Goal: Information Seeking & Learning: Learn about a topic

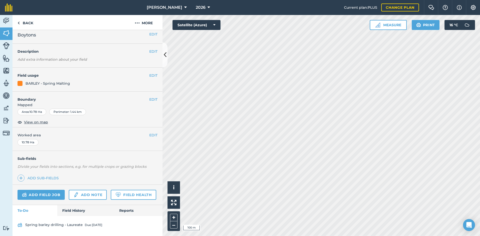
scroll to position [18, 0]
click at [82, 212] on link "Field History" at bounding box center [85, 210] width 57 height 11
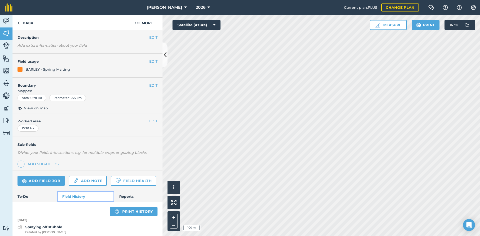
scroll to position [77, 0]
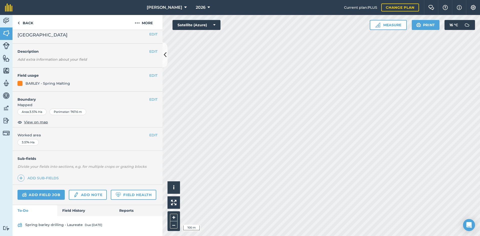
scroll to position [18, 0]
click at [68, 209] on link "Field History" at bounding box center [85, 210] width 57 height 11
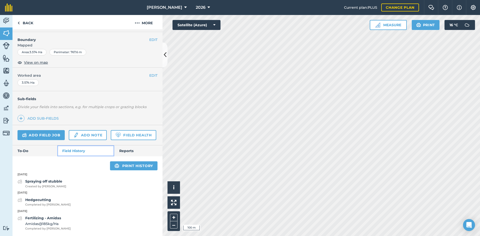
scroll to position [77, 0]
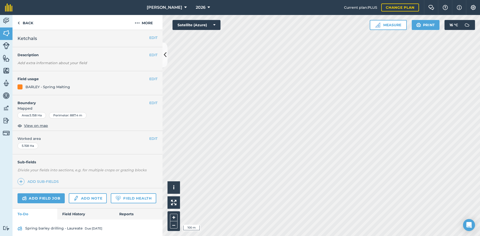
scroll to position [18, 0]
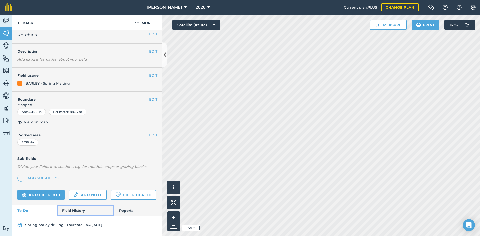
click at [73, 212] on link "Field History" at bounding box center [85, 210] width 57 height 11
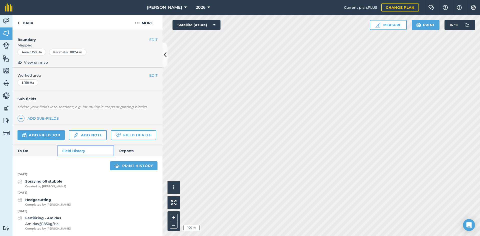
scroll to position [77, 0]
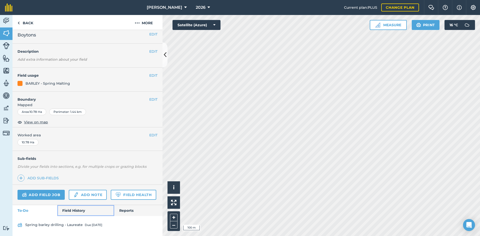
click at [83, 208] on link "Field History" at bounding box center [85, 210] width 57 height 11
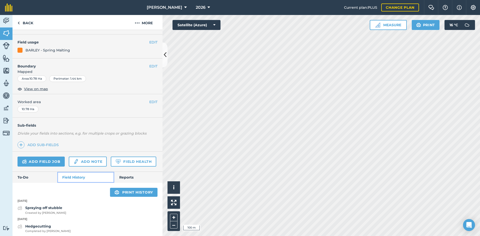
scroll to position [77, 0]
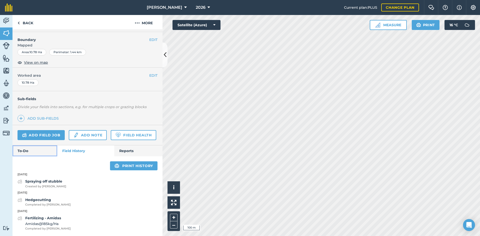
click at [35, 153] on link "To-Do" at bounding box center [35, 151] width 45 height 11
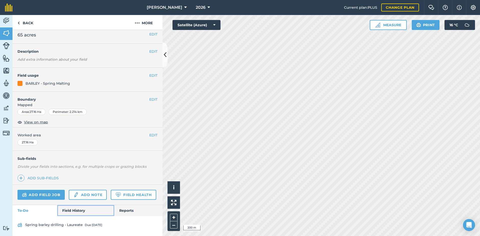
click at [74, 209] on link "Field History" at bounding box center [85, 210] width 57 height 11
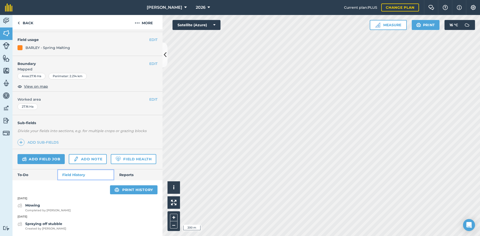
scroll to position [53, 0]
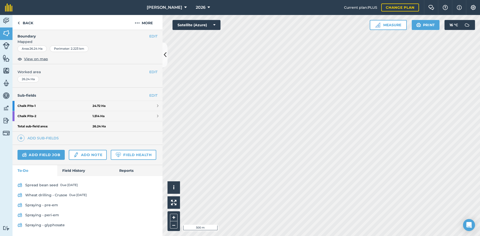
scroll to position [81, 0]
click at [82, 170] on link "Field History" at bounding box center [85, 170] width 57 height 11
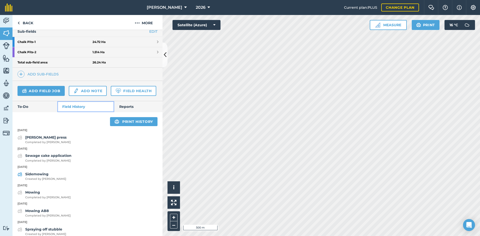
scroll to position [150, 0]
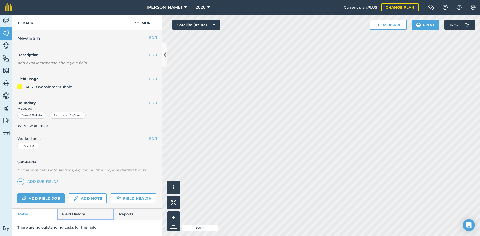
click at [85, 211] on link "Field History" at bounding box center [85, 214] width 57 height 11
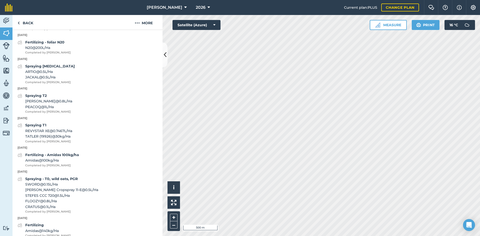
scroll to position [242, 0]
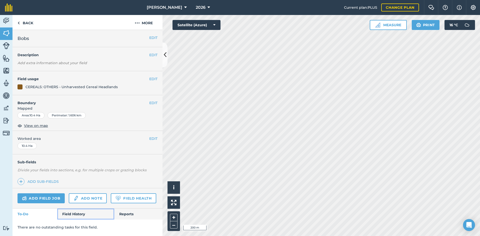
click at [74, 215] on link "Field History" at bounding box center [85, 214] width 57 height 11
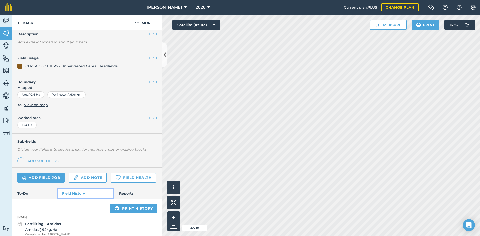
scroll to position [40, 0]
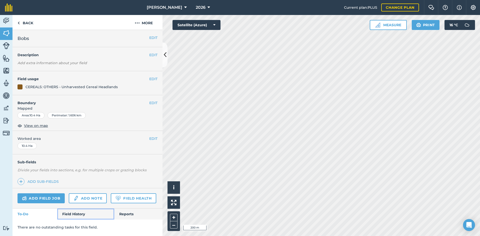
click at [77, 218] on link "Field History" at bounding box center [85, 214] width 57 height 11
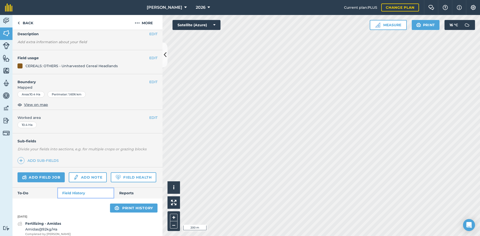
scroll to position [40, 0]
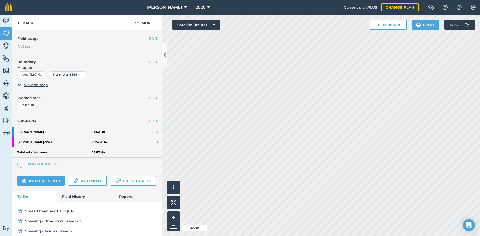
scroll to position [80, 0]
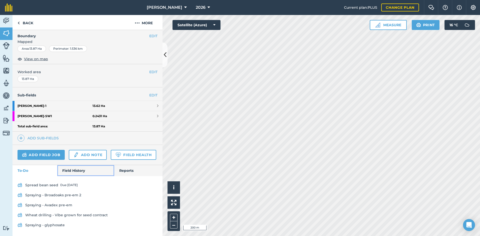
click at [77, 170] on link "Field History" at bounding box center [85, 170] width 57 height 11
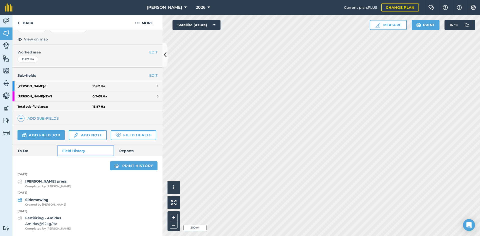
scroll to position [100, 0]
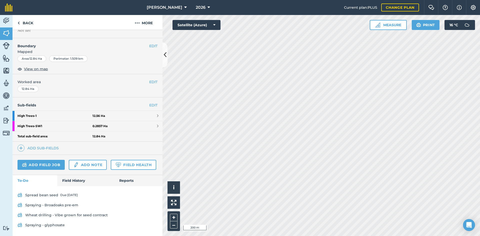
scroll to position [70, 0]
click at [79, 179] on link "Field History" at bounding box center [85, 180] width 57 height 11
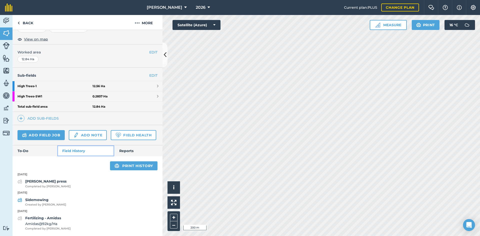
scroll to position [100, 0]
